Goal: Download file/media

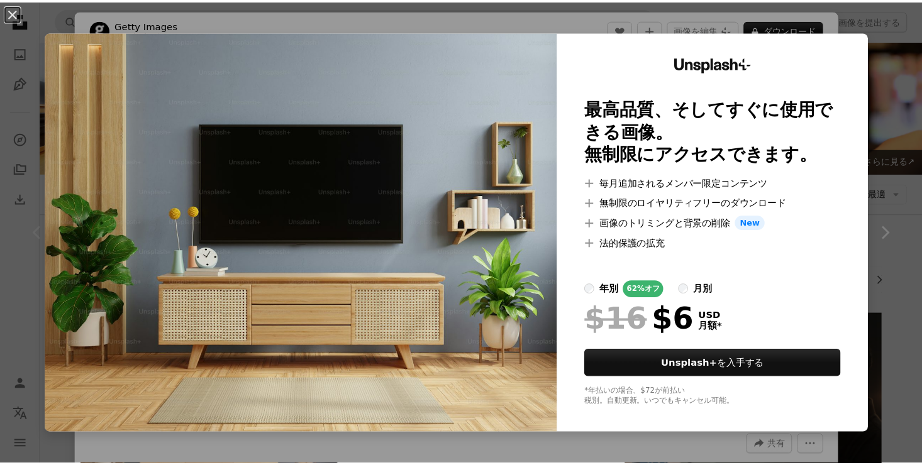
scroll to position [189, 0]
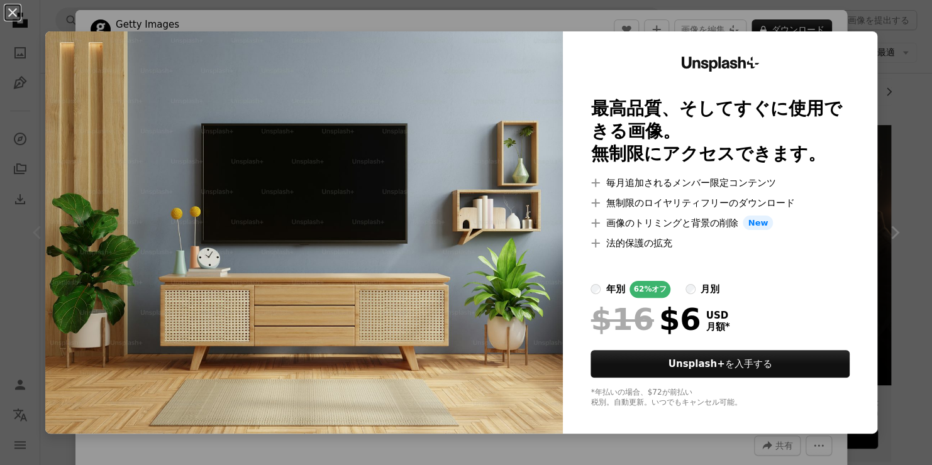
click at [847, 19] on div "An X shape Unsplash+ 最高品質、そしてすぐに使用できる画像。 無制限にアクセスできます。 A plus sign 毎月追加されるメンバー限…" at bounding box center [466, 232] width 932 height 465
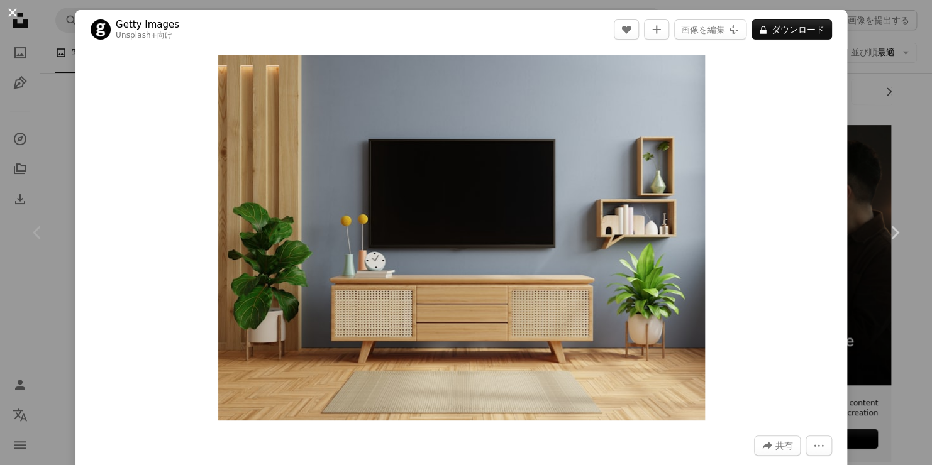
click at [14, 11] on button "An X shape" at bounding box center [12, 12] width 15 height 15
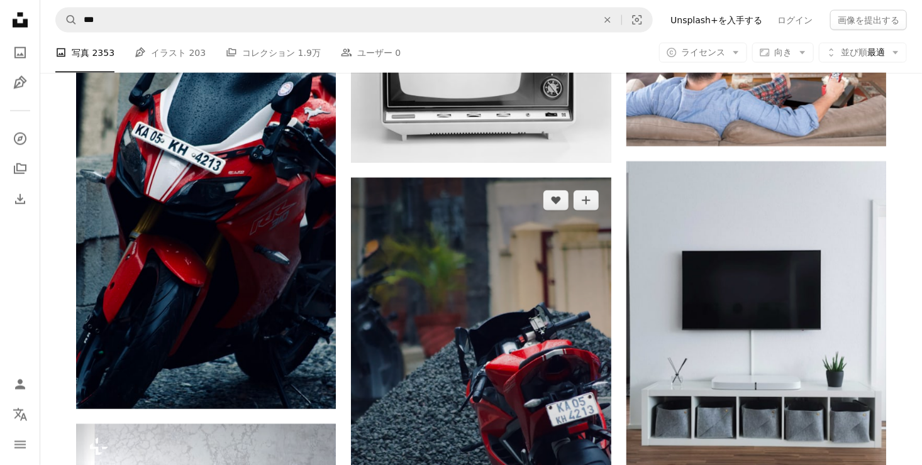
scroll to position [1069, 0]
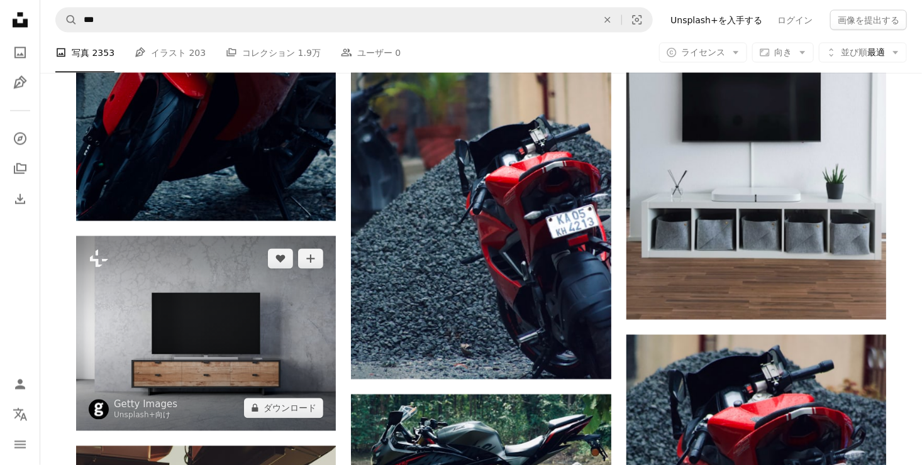
click at [277, 307] on img at bounding box center [206, 333] width 260 height 195
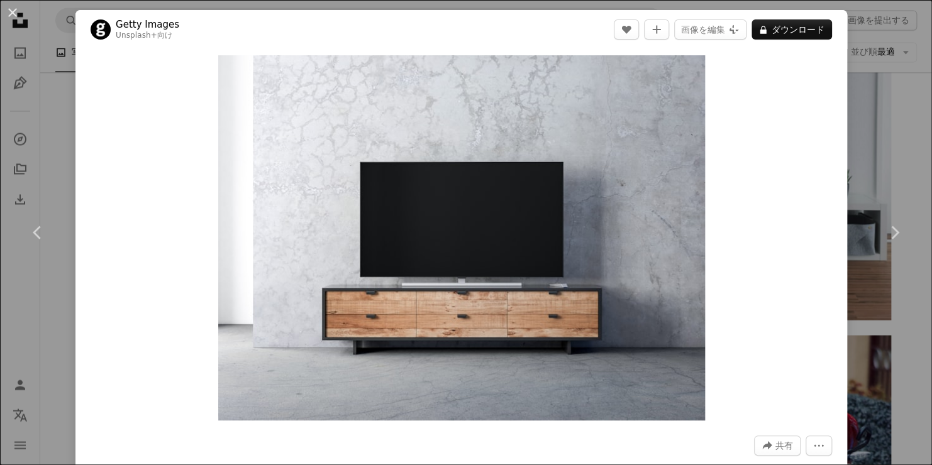
click at [886, 104] on div "An X shape Chevron left Chevron right Getty Images Unsplash+ 向け A heart A plus …" at bounding box center [466, 232] width 932 height 465
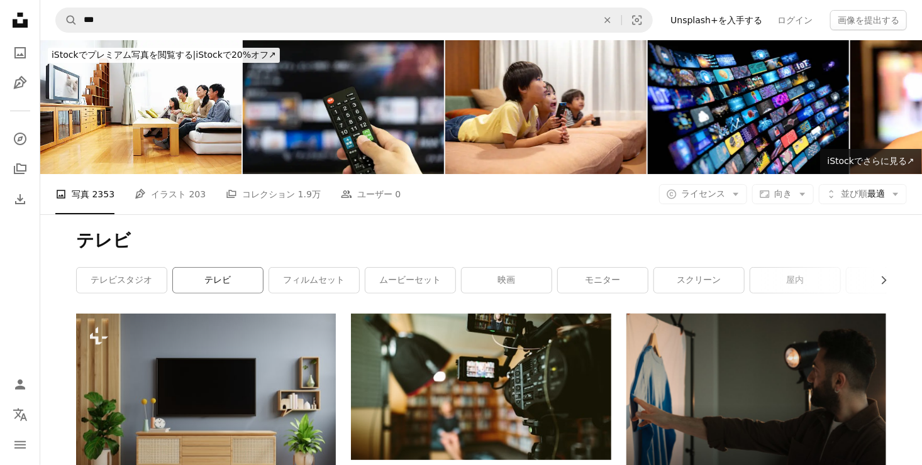
click at [200, 280] on link "テレビ" at bounding box center [218, 280] width 90 height 25
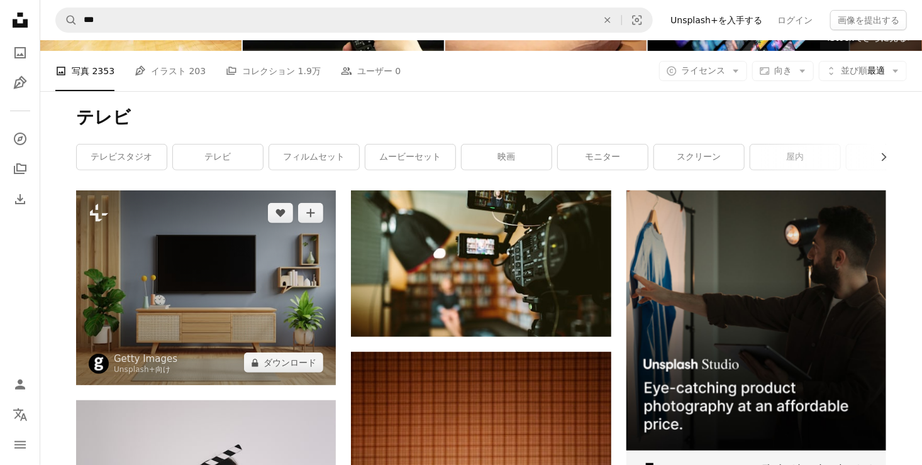
scroll to position [126, 0]
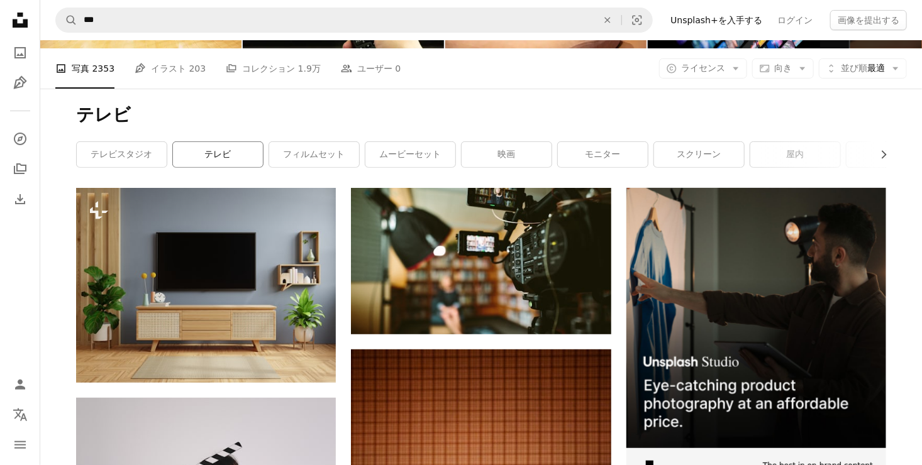
click at [221, 156] on link "テレビ" at bounding box center [218, 154] width 90 height 25
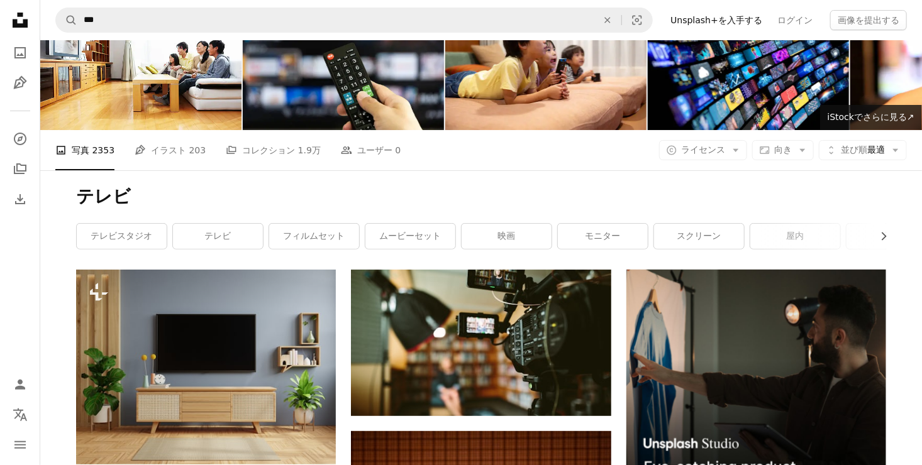
scroll to position [0, 0]
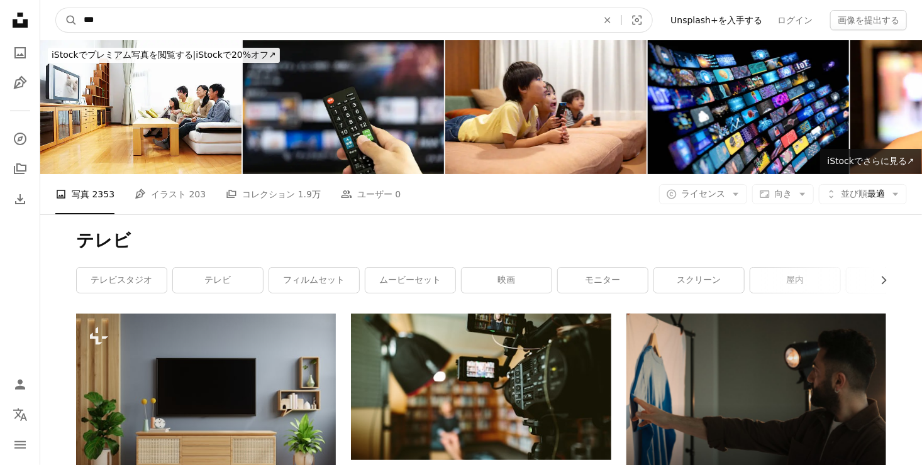
click at [119, 20] on input "***" at bounding box center [335, 20] width 516 height 24
type input "*"
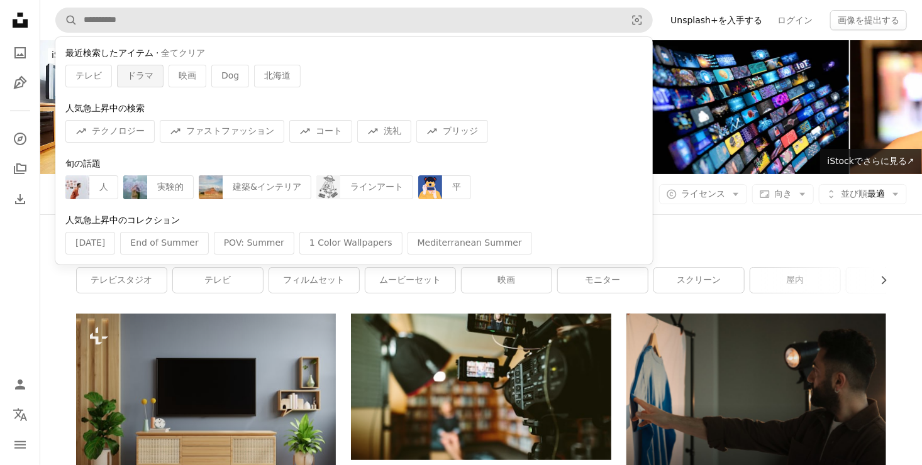
click at [119, 76] on div "ドラマ" at bounding box center [140, 76] width 47 height 23
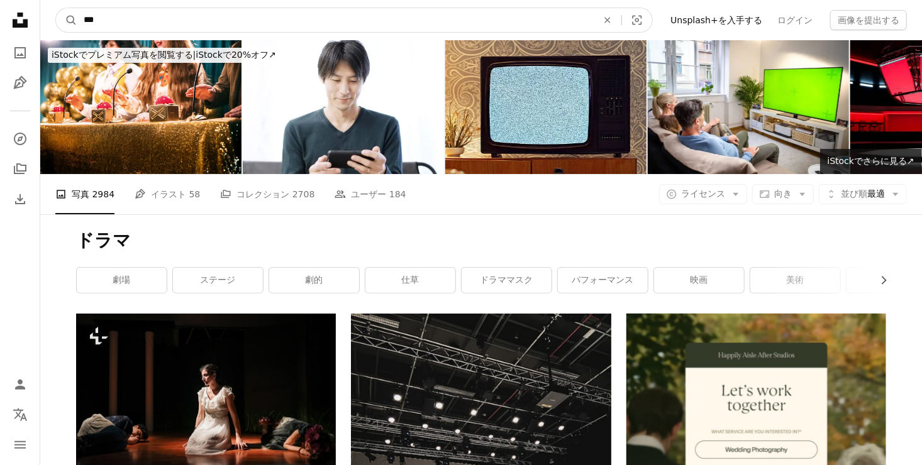
click at [157, 19] on input "***" at bounding box center [335, 20] width 516 height 24
type input "*"
type input "**"
click at [56, 8] on button "A magnifying glass" at bounding box center [66, 20] width 21 height 24
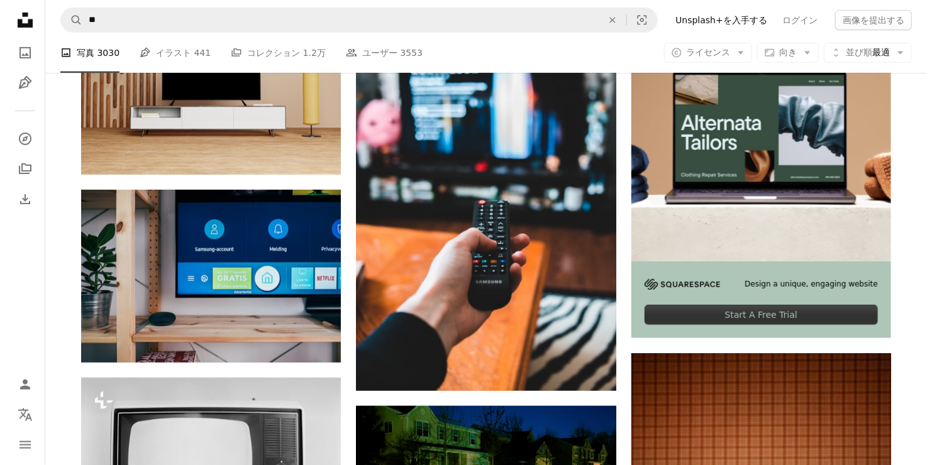
scroll to position [377, 0]
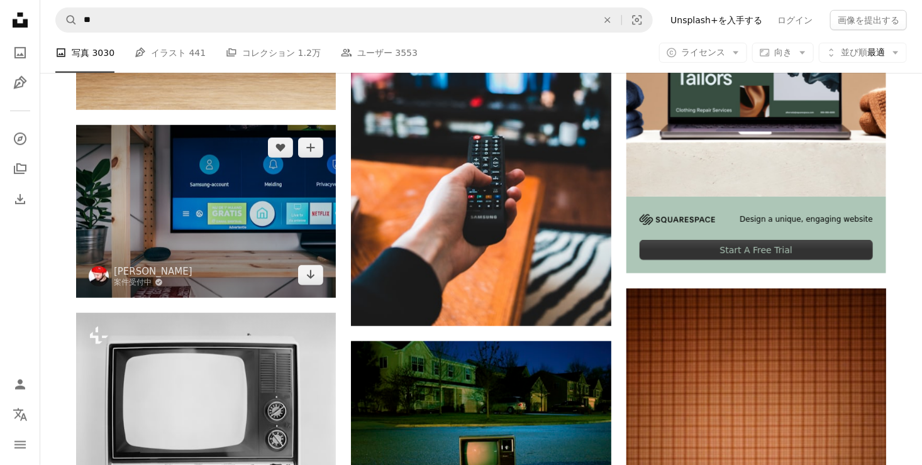
click at [207, 231] on img at bounding box center [206, 211] width 260 height 173
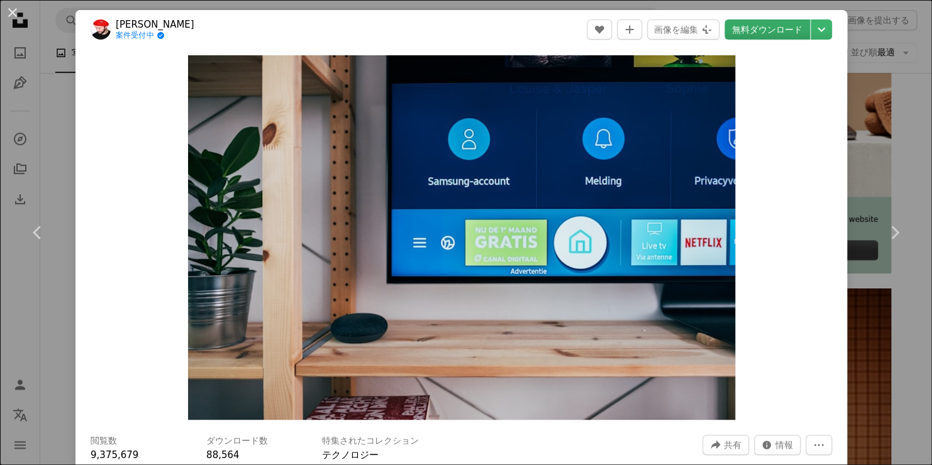
click at [755, 32] on link "無料ダウンロード" at bounding box center [766, 29] width 85 height 20
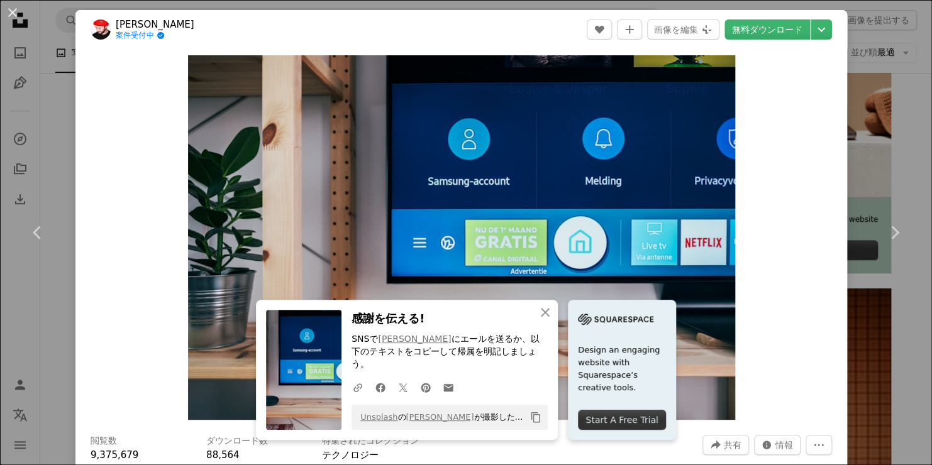
click at [857, 53] on div "An X shape Chevron left Chevron right An X shape 閉じる 感謝を伝える! SNSで [PERSON_NAME]…" at bounding box center [466, 232] width 932 height 465
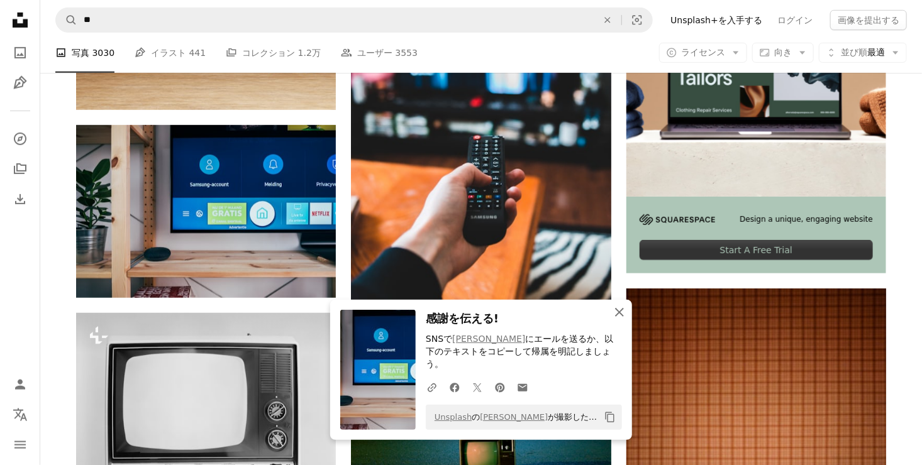
click at [616, 320] on icon "An X shape" at bounding box center [619, 312] width 15 height 15
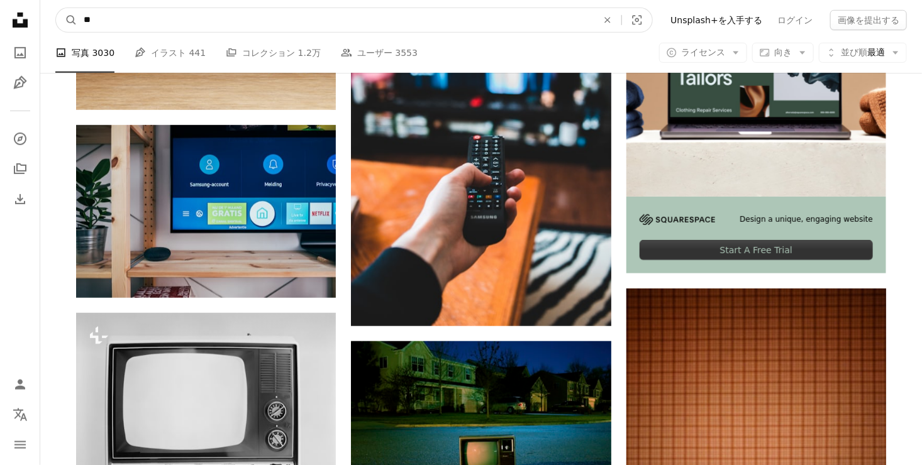
click at [181, 23] on input "**" at bounding box center [335, 20] width 516 height 24
type input "*"
type input "**"
click at [56, 8] on button "A magnifying glass" at bounding box center [66, 20] width 21 height 24
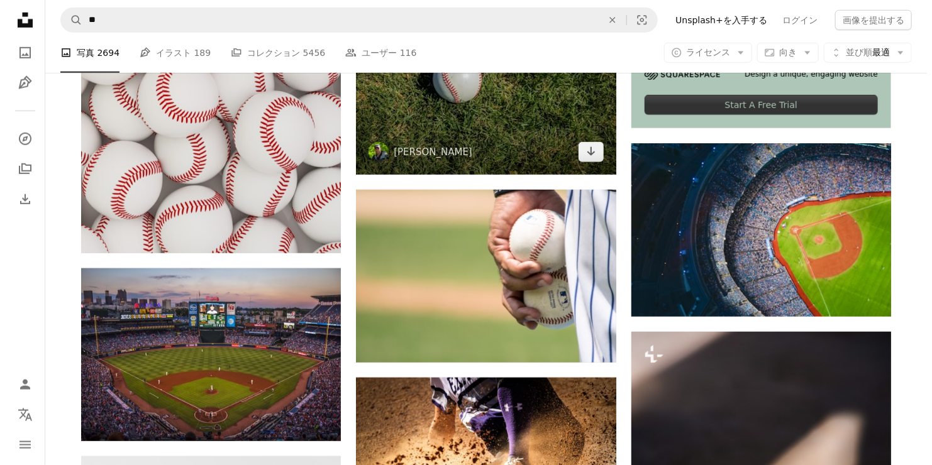
scroll to position [566, 0]
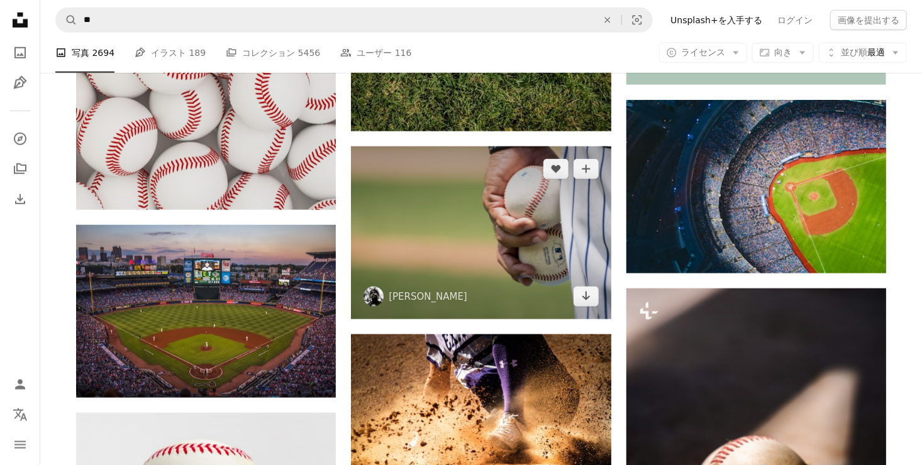
click at [514, 218] on img at bounding box center [481, 232] width 260 height 173
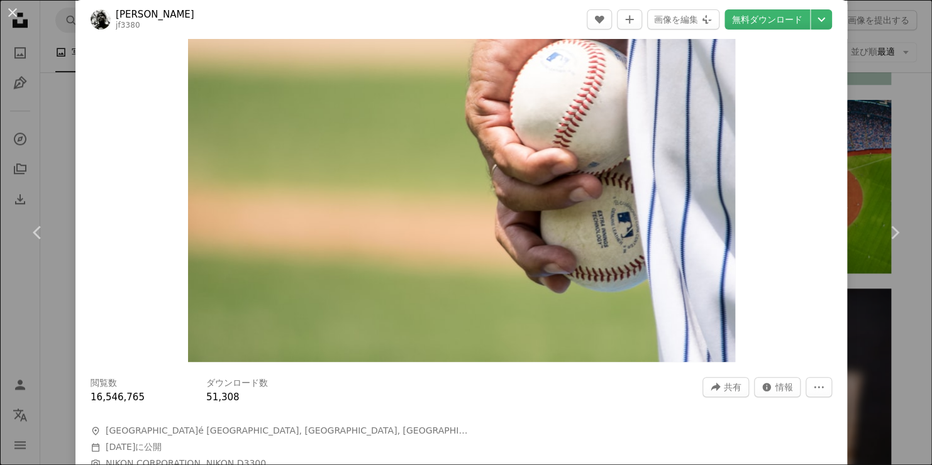
scroll to position [126, 0]
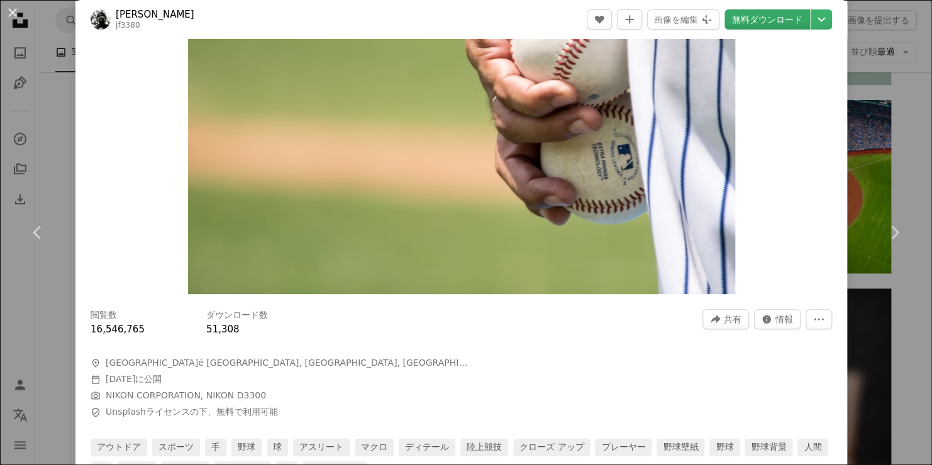
click at [773, 23] on link "無料ダウンロード" at bounding box center [766, 19] width 85 height 20
